Goal: Task Accomplishment & Management: Use online tool/utility

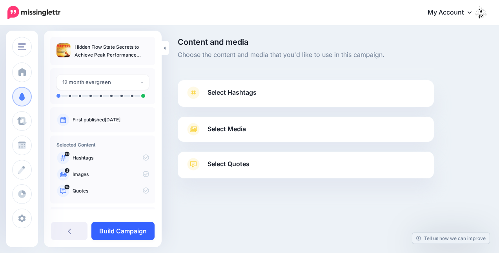
click at [139, 228] on link "Build Campaign" at bounding box center [122, 231] width 63 height 18
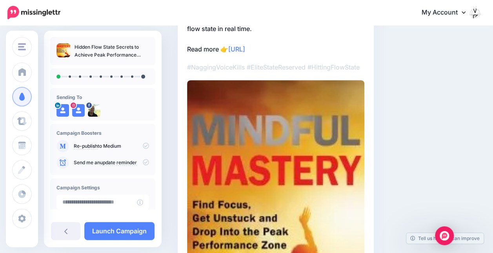
scroll to position [39, 0]
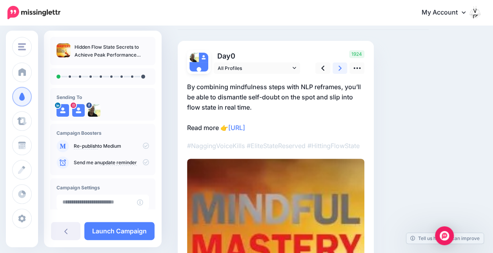
click at [342, 67] on link at bounding box center [339, 67] width 15 height 11
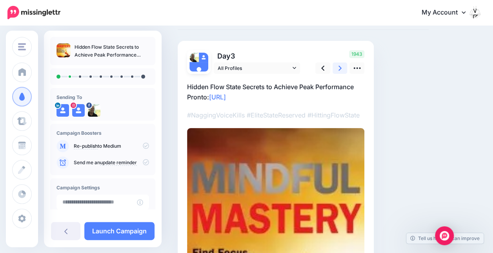
click at [342, 67] on link at bounding box center [339, 67] width 15 height 11
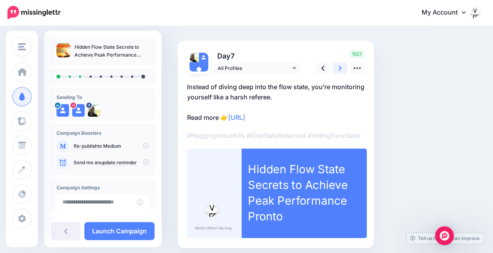
click at [341, 67] on link at bounding box center [339, 67] width 15 height 11
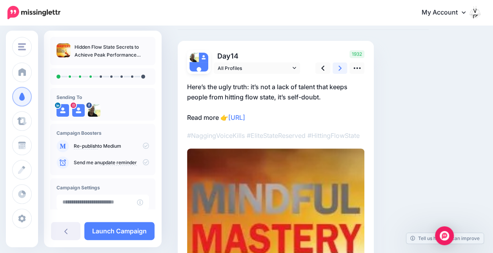
click at [341, 67] on link at bounding box center [339, 67] width 15 height 11
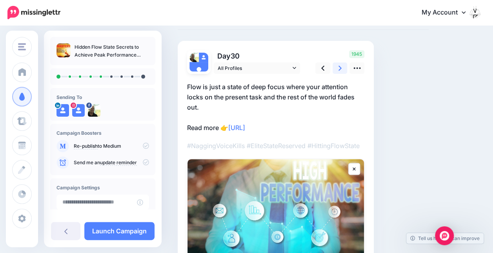
click at [341, 67] on link at bounding box center [339, 67] width 15 height 11
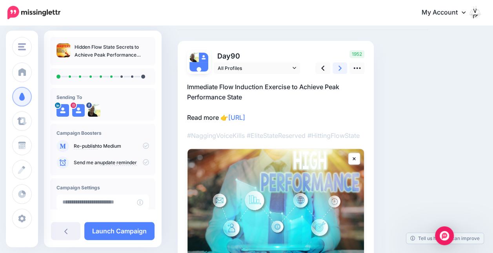
click at [341, 67] on link at bounding box center [339, 67] width 15 height 11
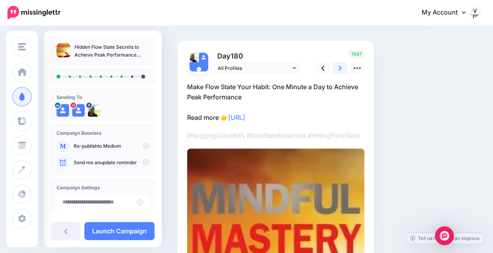
click at [341, 67] on link at bounding box center [339, 67] width 15 height 11
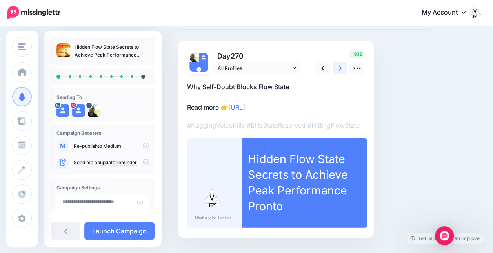
click at [341, 67] on link at bounding box center [339, 67] width 15 height 11
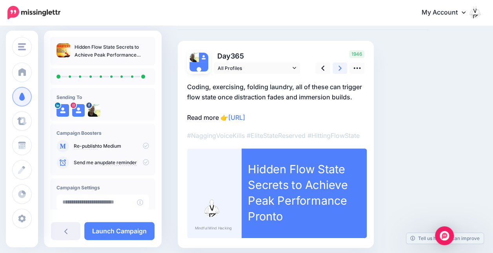
click at [341, 67] on link at bounding box center [339, 67] width 15 height 11
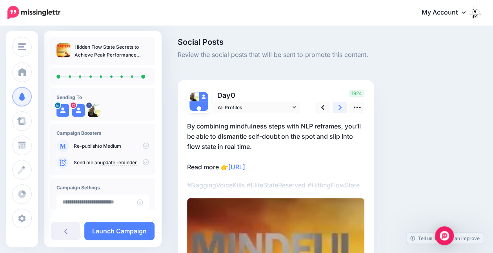
scroll to position [118, 0]
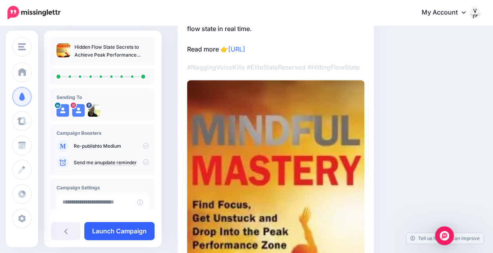
click at [138, 231] on link "Launch Campaign" at bounding box center [119, 231] width 70 height 18
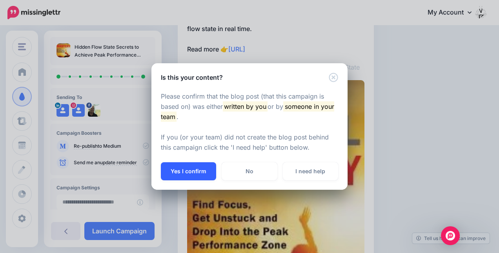
click at [203, 167] on button "Yes I confirm" at bounding box center [188, 171] width 55 height 18
